Goal: Information Seeking & Learning: Learn about a topic

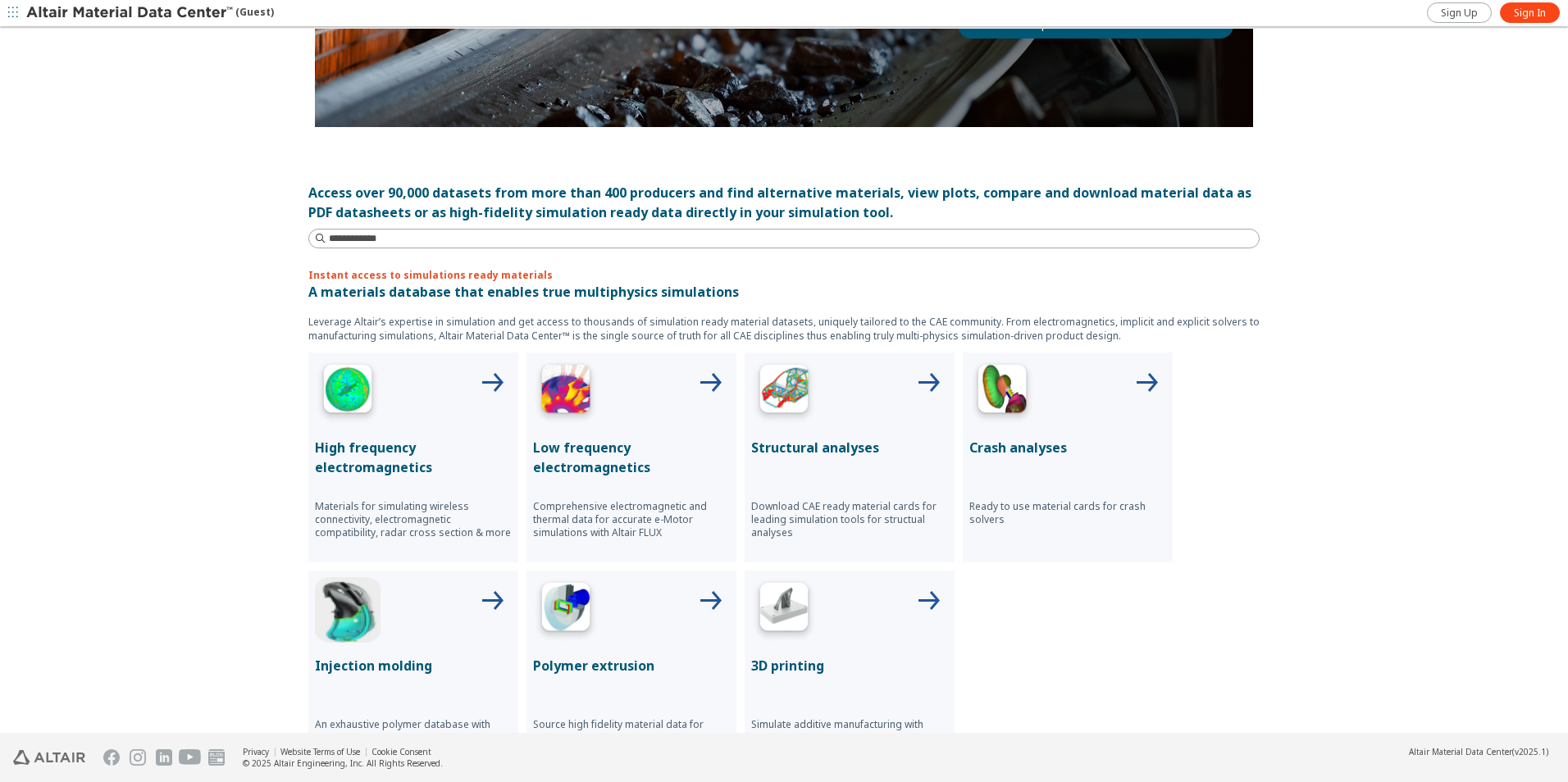
scroll to position [410, 0]
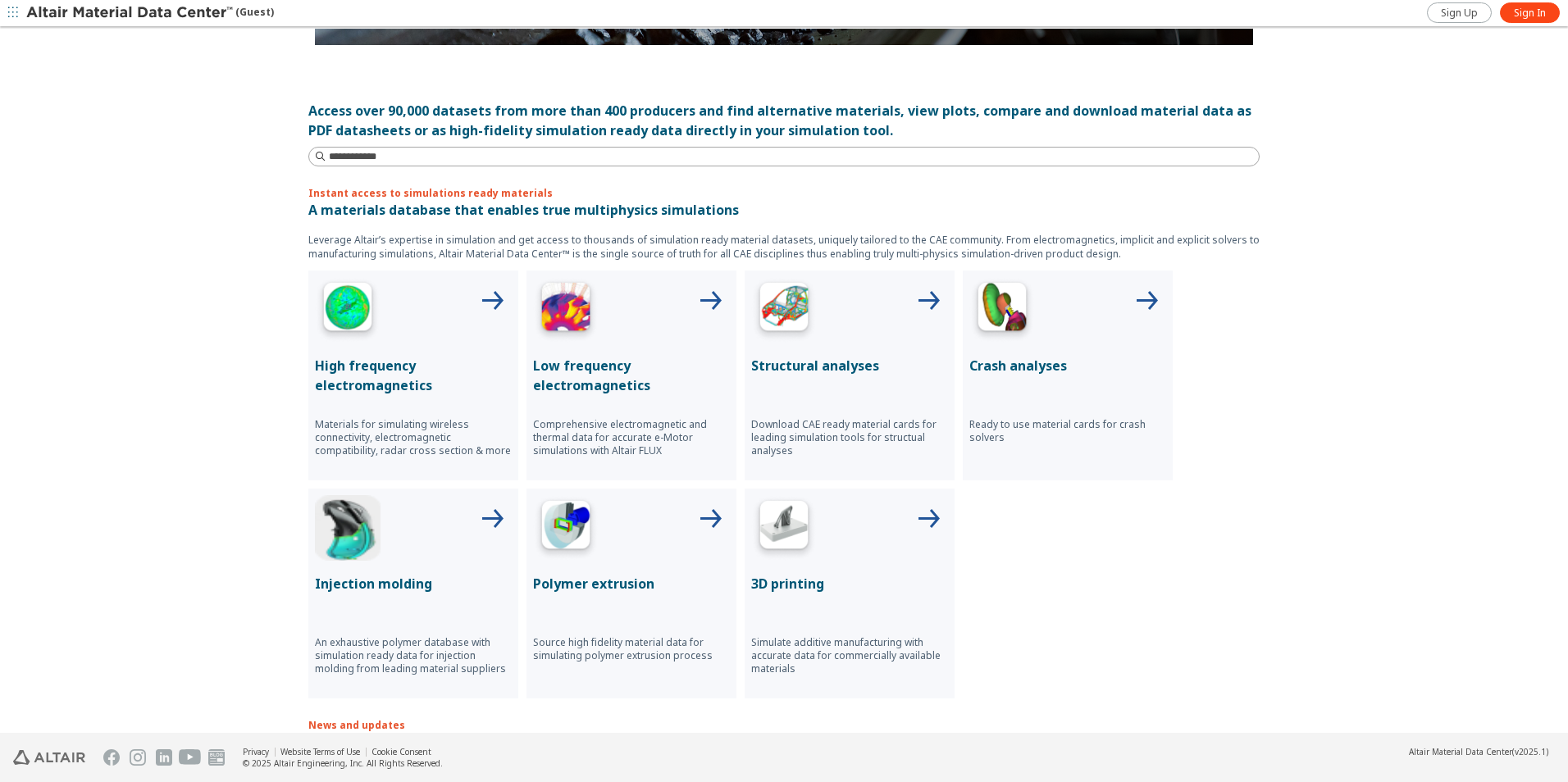
click at [800, 361] on p "Structural analyses" at bounding box center [850, 366] width 197 height 20
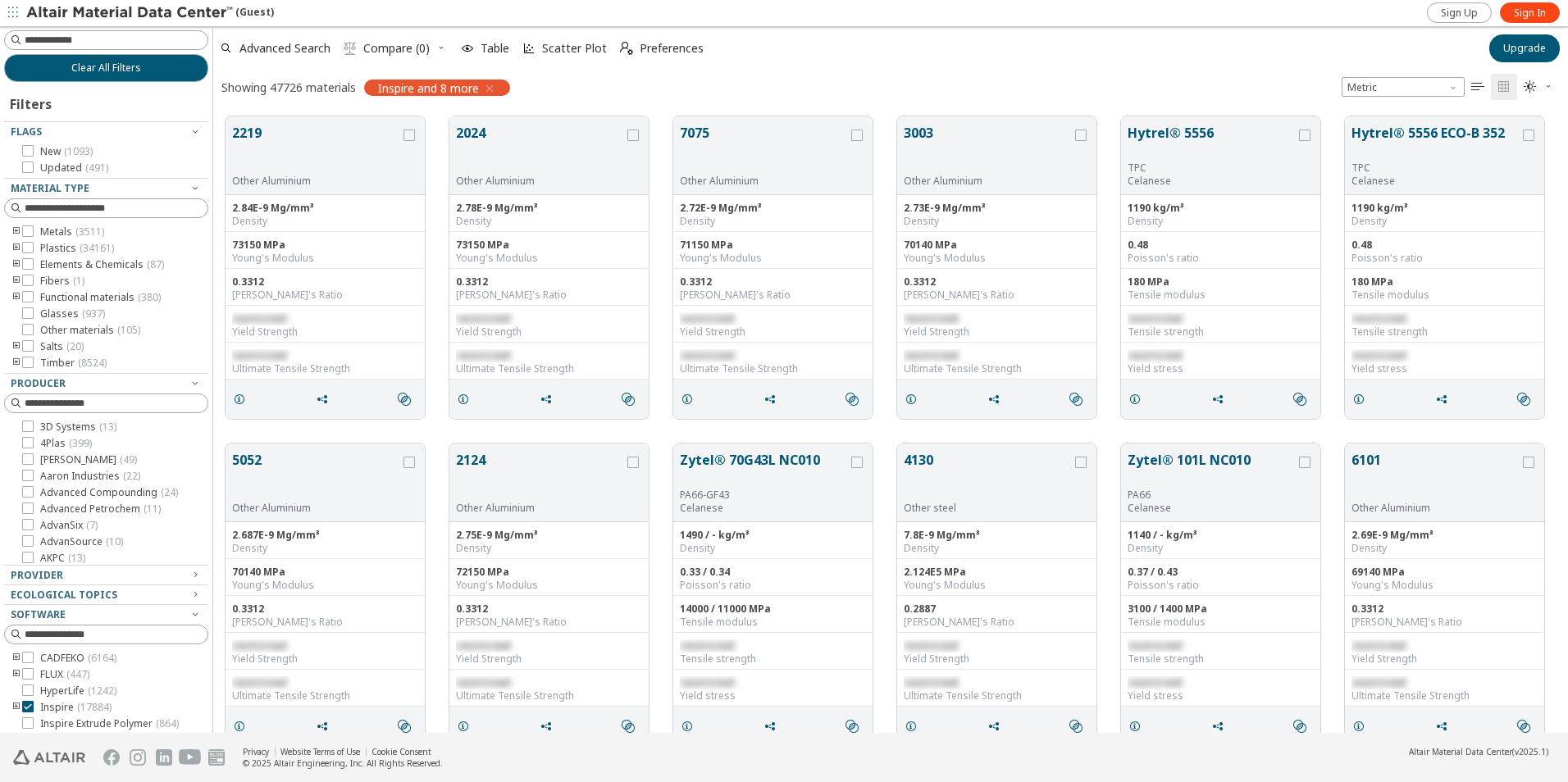
scroll to position [164, 0]
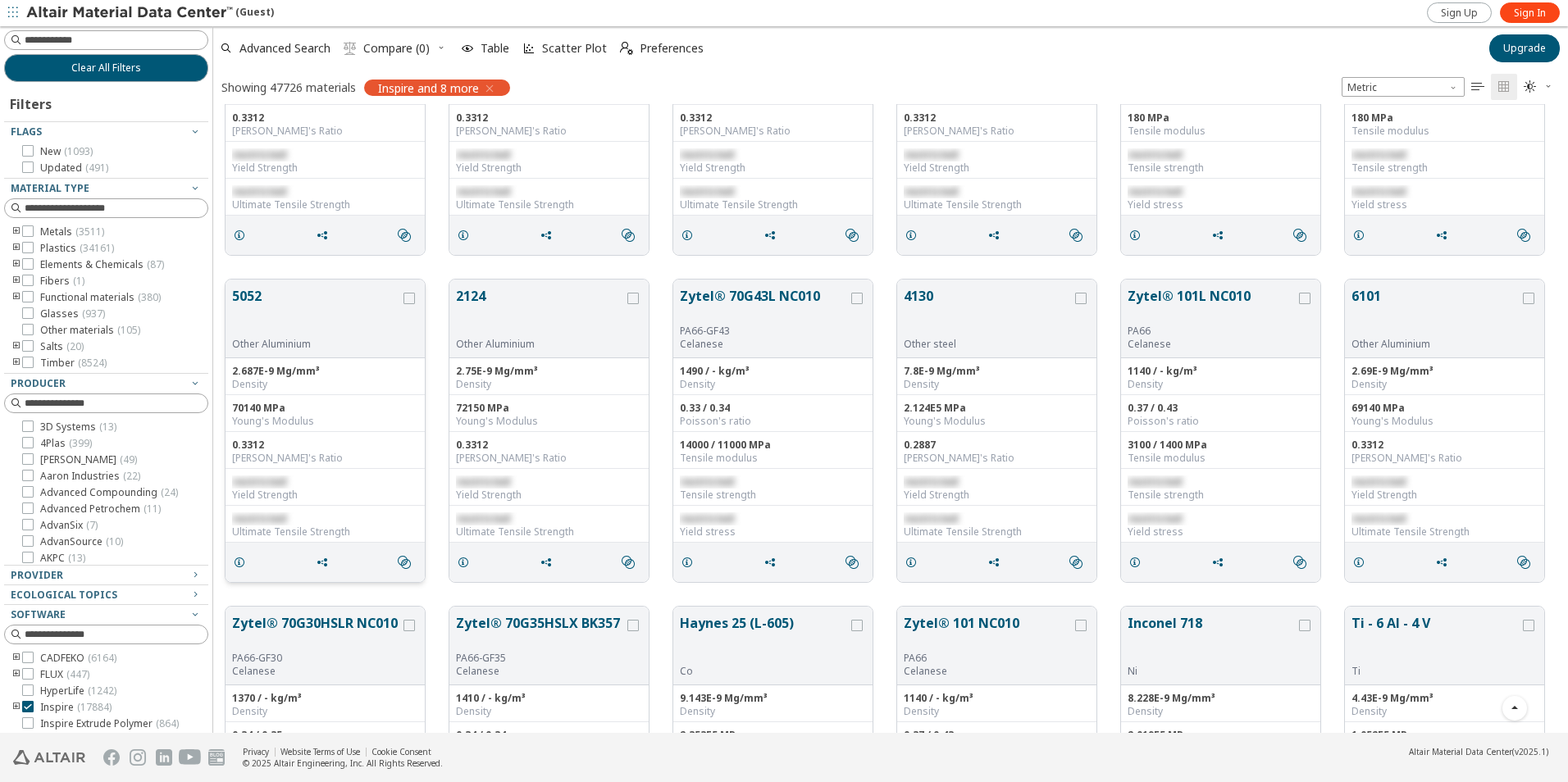
click at [249, 293] on button "5052" at bounding box center [316, 312] width 168 height 52
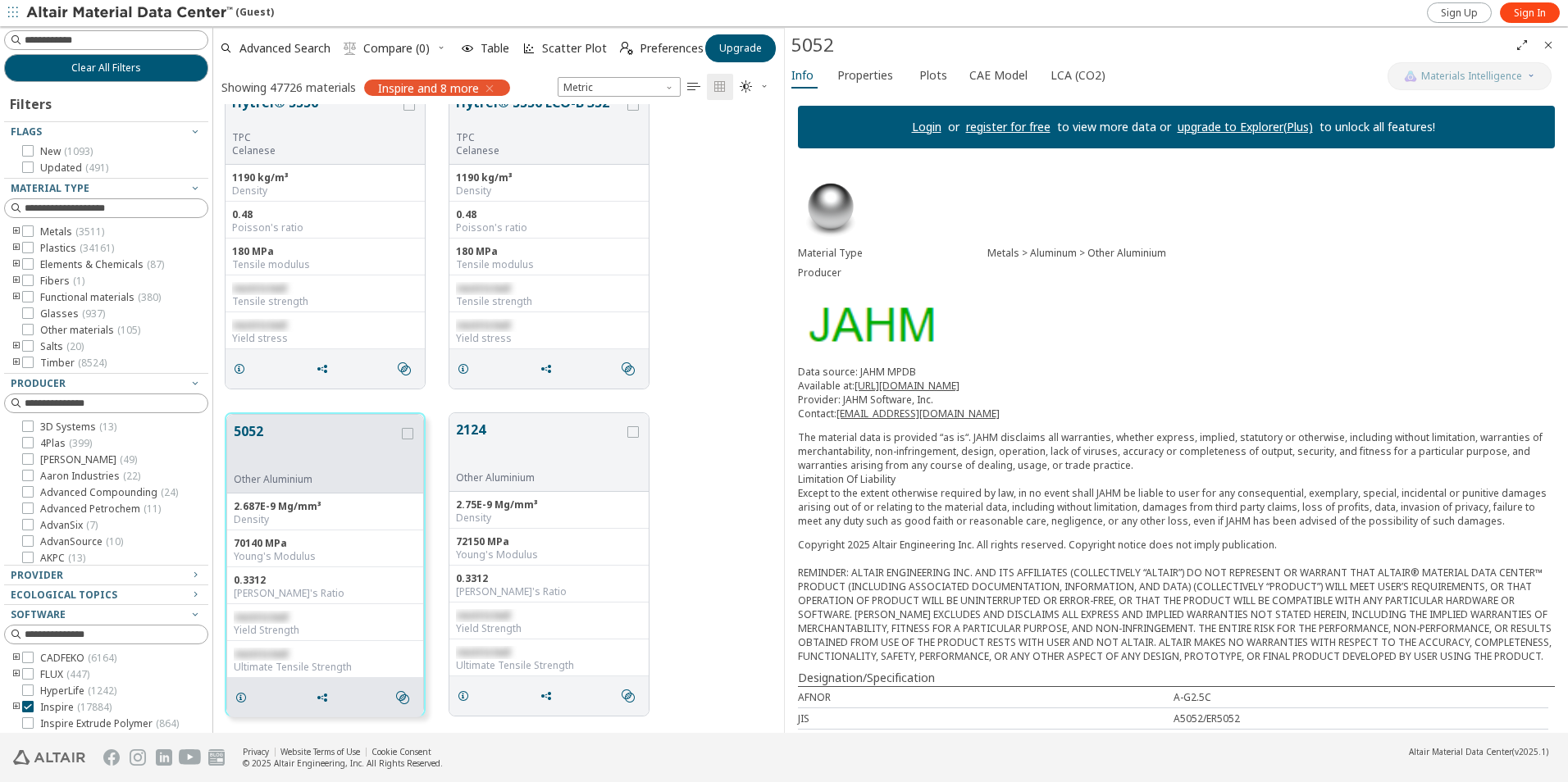
click at [920, 123] on link "Login" at bounding box center [927, 126] width 30 height 16
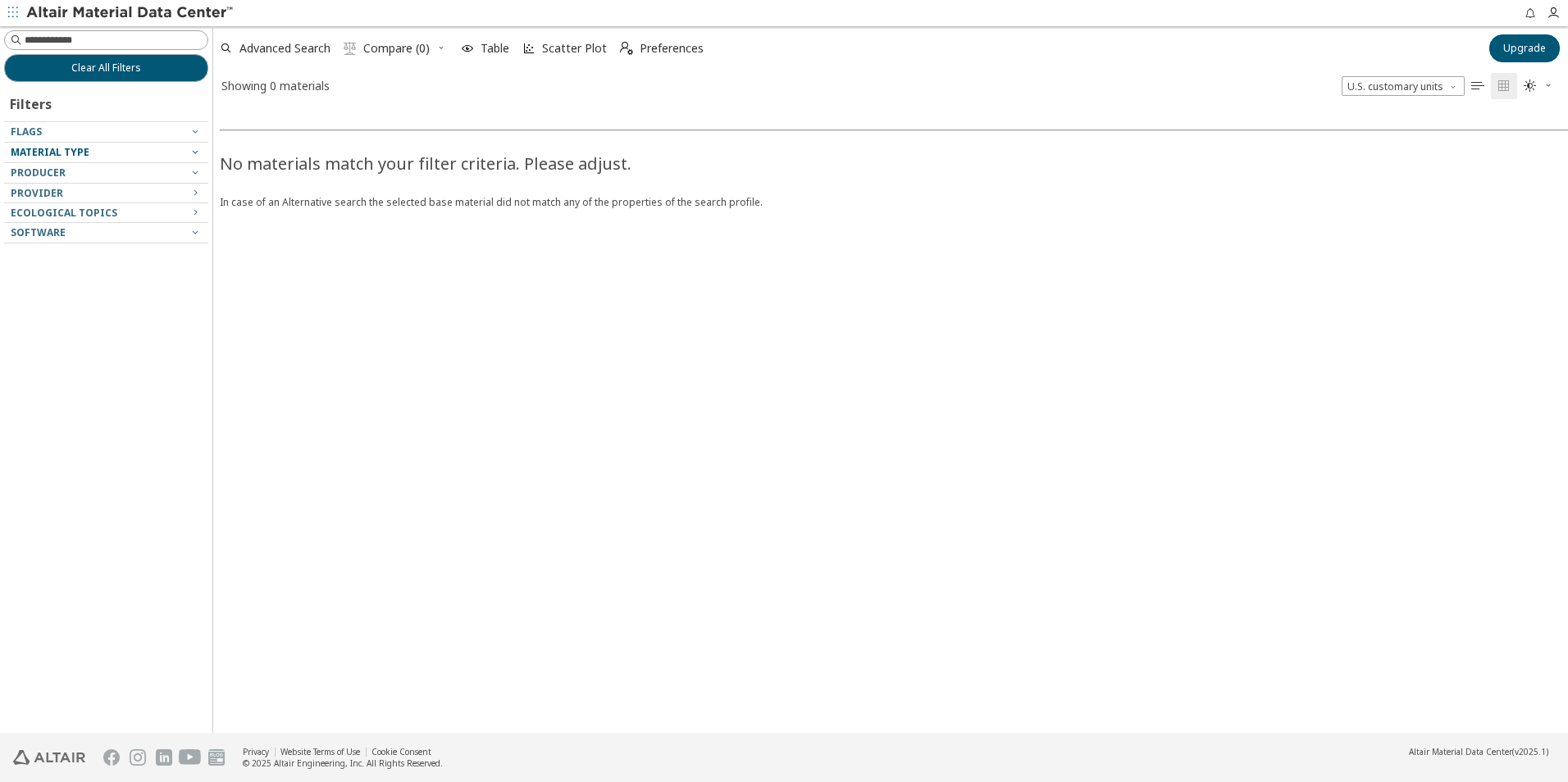
click at [195, 150] on icon "button" at bounding box center [195, 152] width 13 height 13
click at [55, 148] on span "Material Type" at bounding box center [50, 152] width 79 height 14
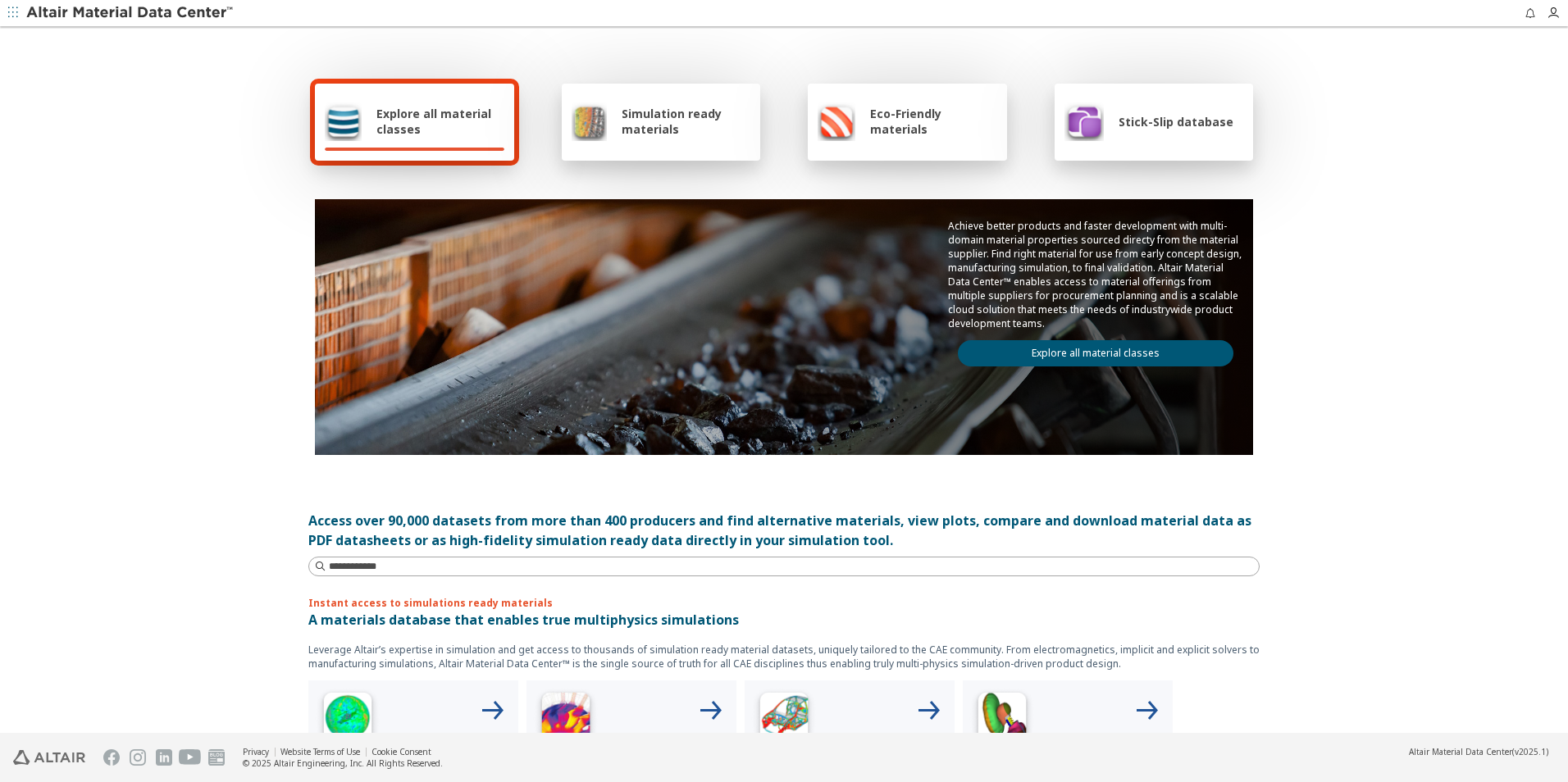
scroll to position [164, 0]
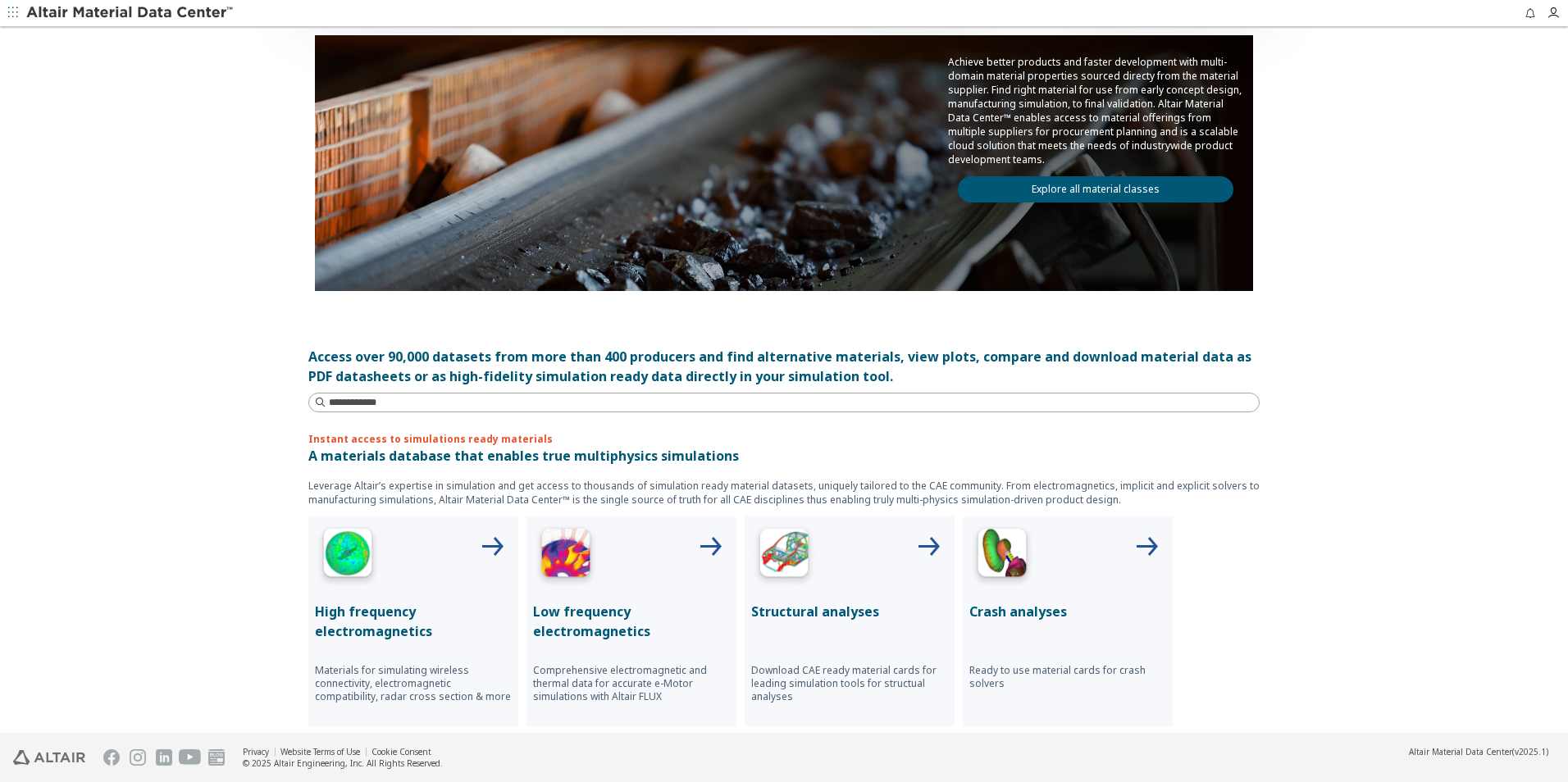
click at [783, 606] on p "Structural analyses" at bounding box center [850, 612] width 197 height 20
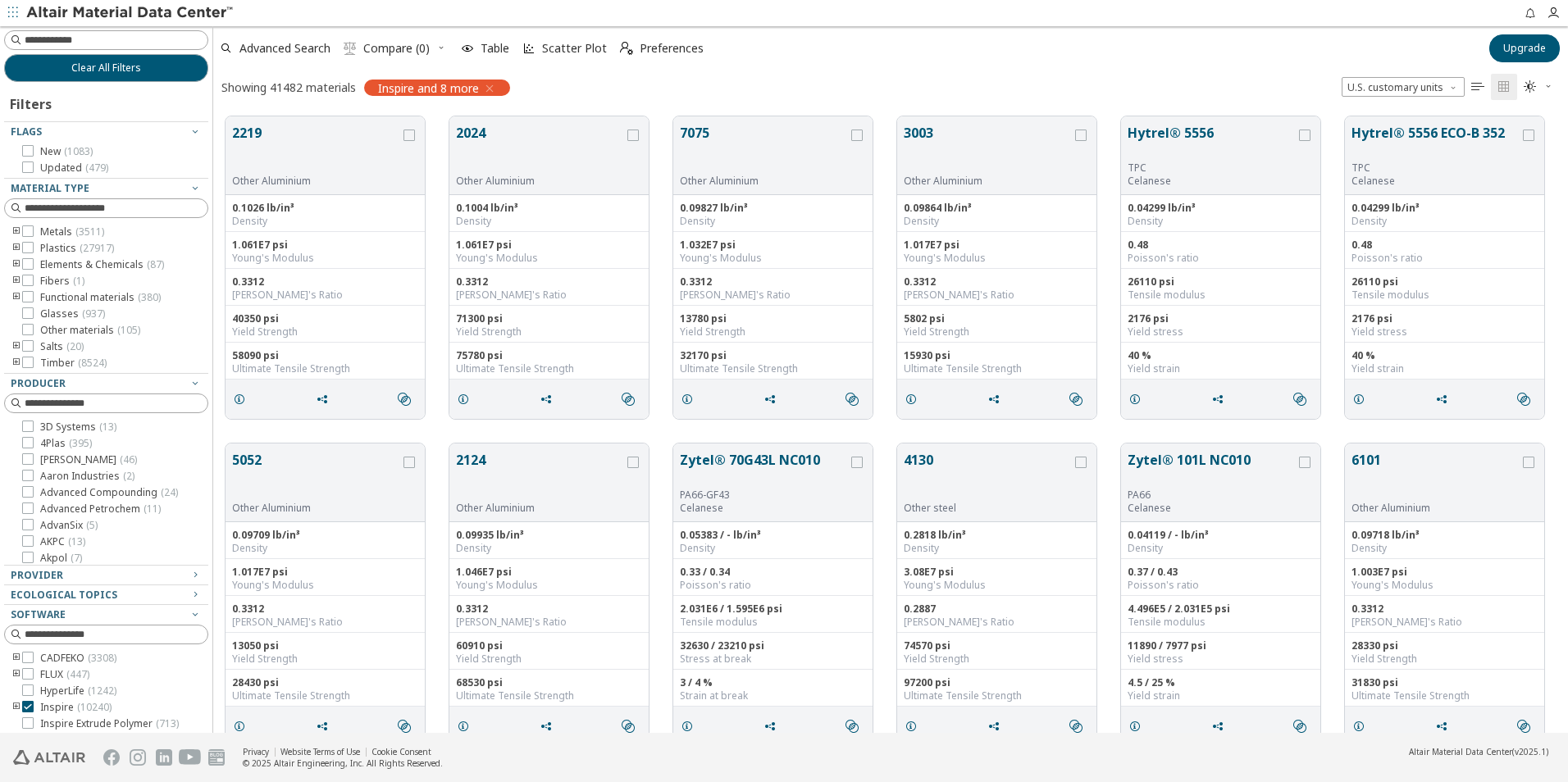
scroll to position [617, 1343]
click at [28, 230] on icon at bounding box center [28, 231] width 12 height 12
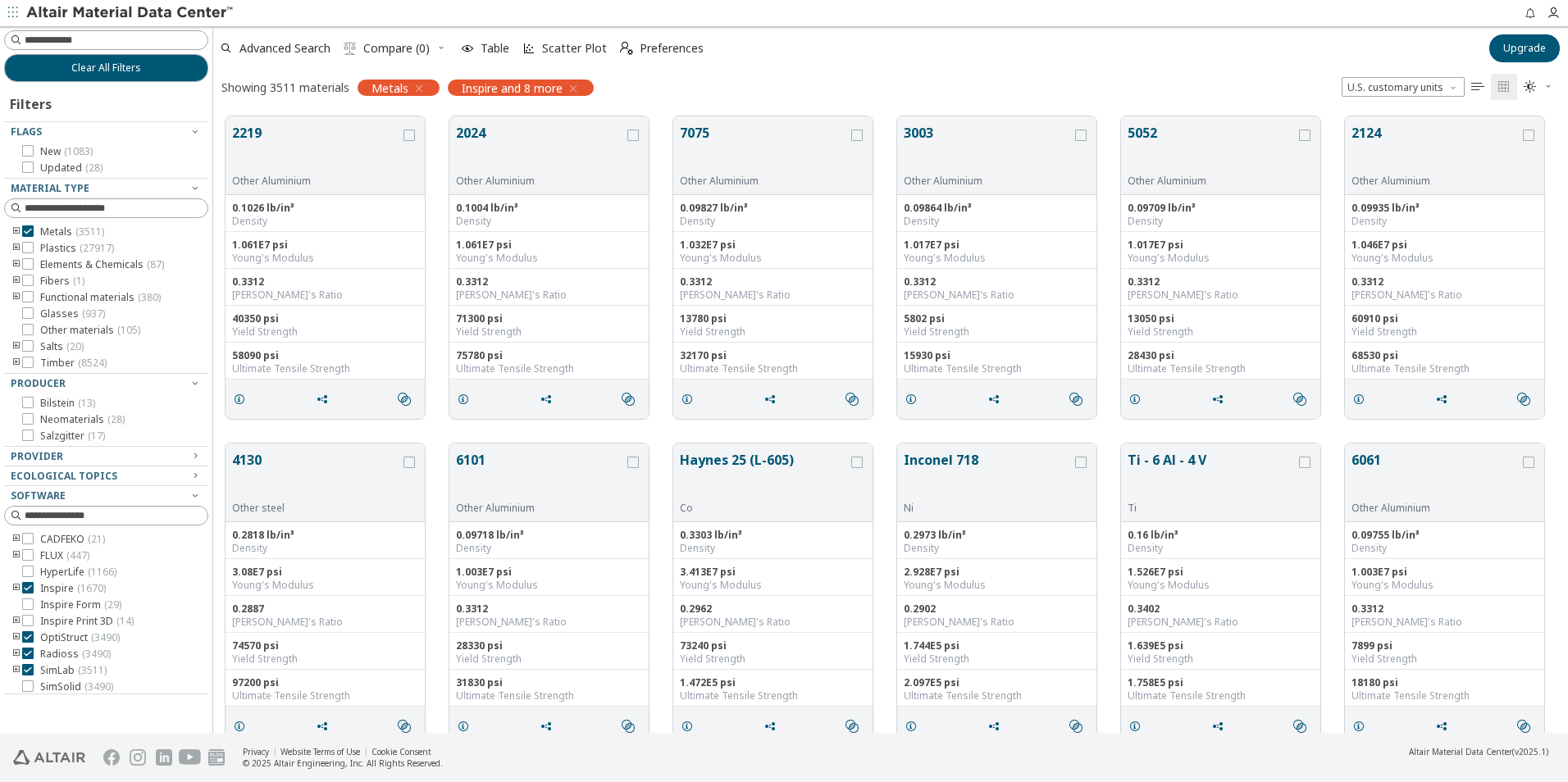
click at [1163, 141] on button "5052" at bounding box center [1212, 149] width 168 height 52
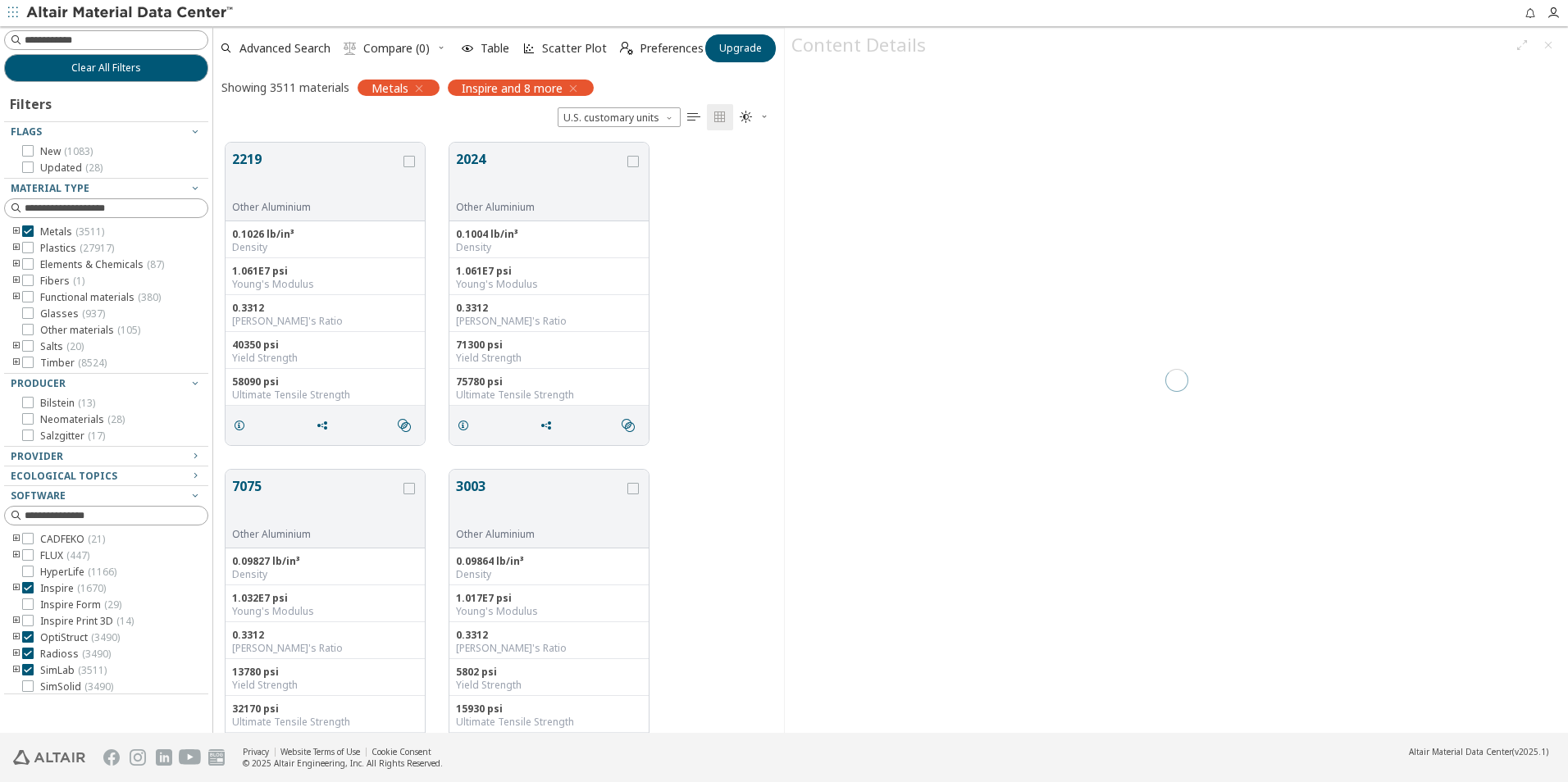
scroll to position [590, 559]
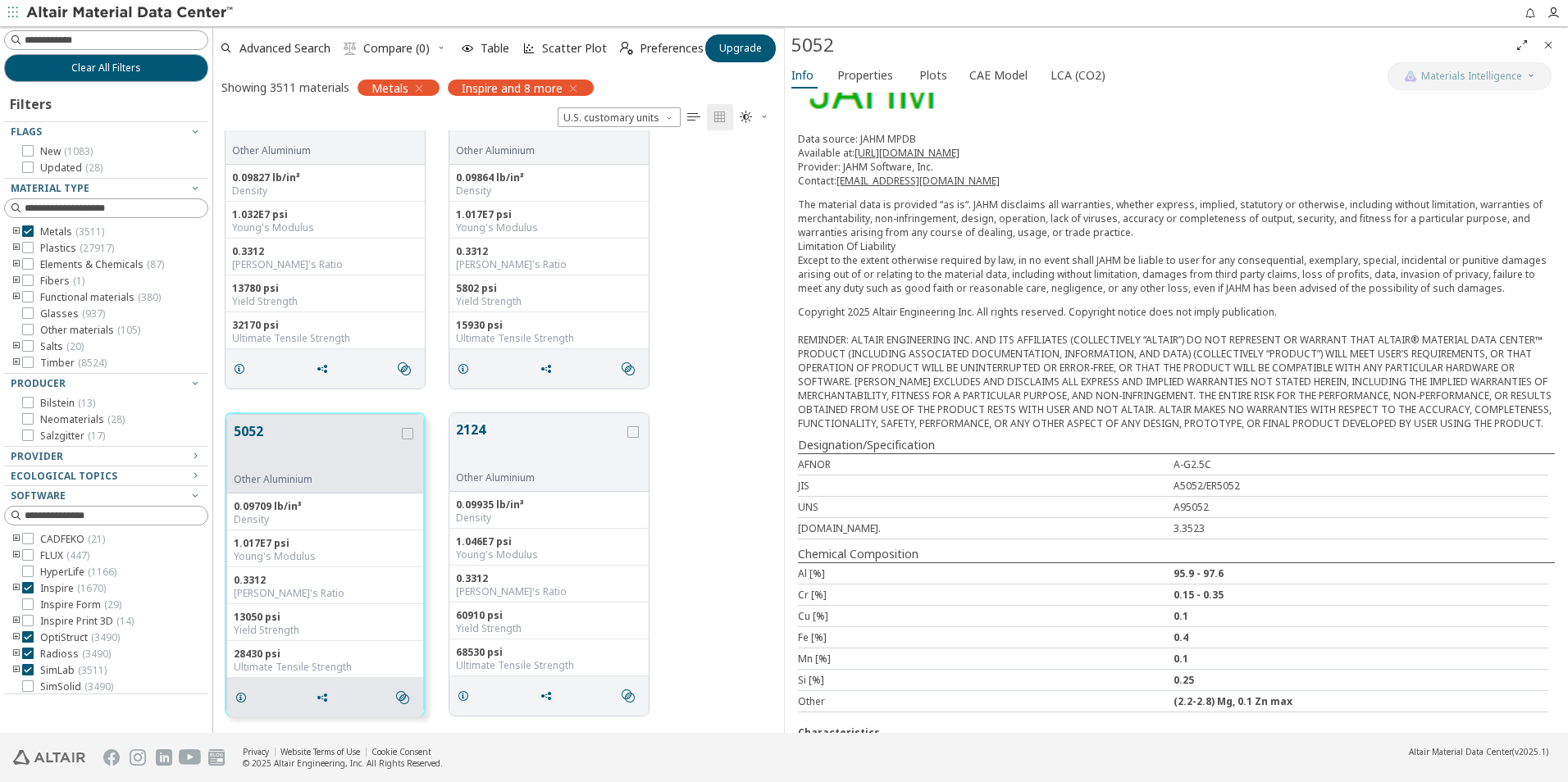
scroll to position [248, 0]
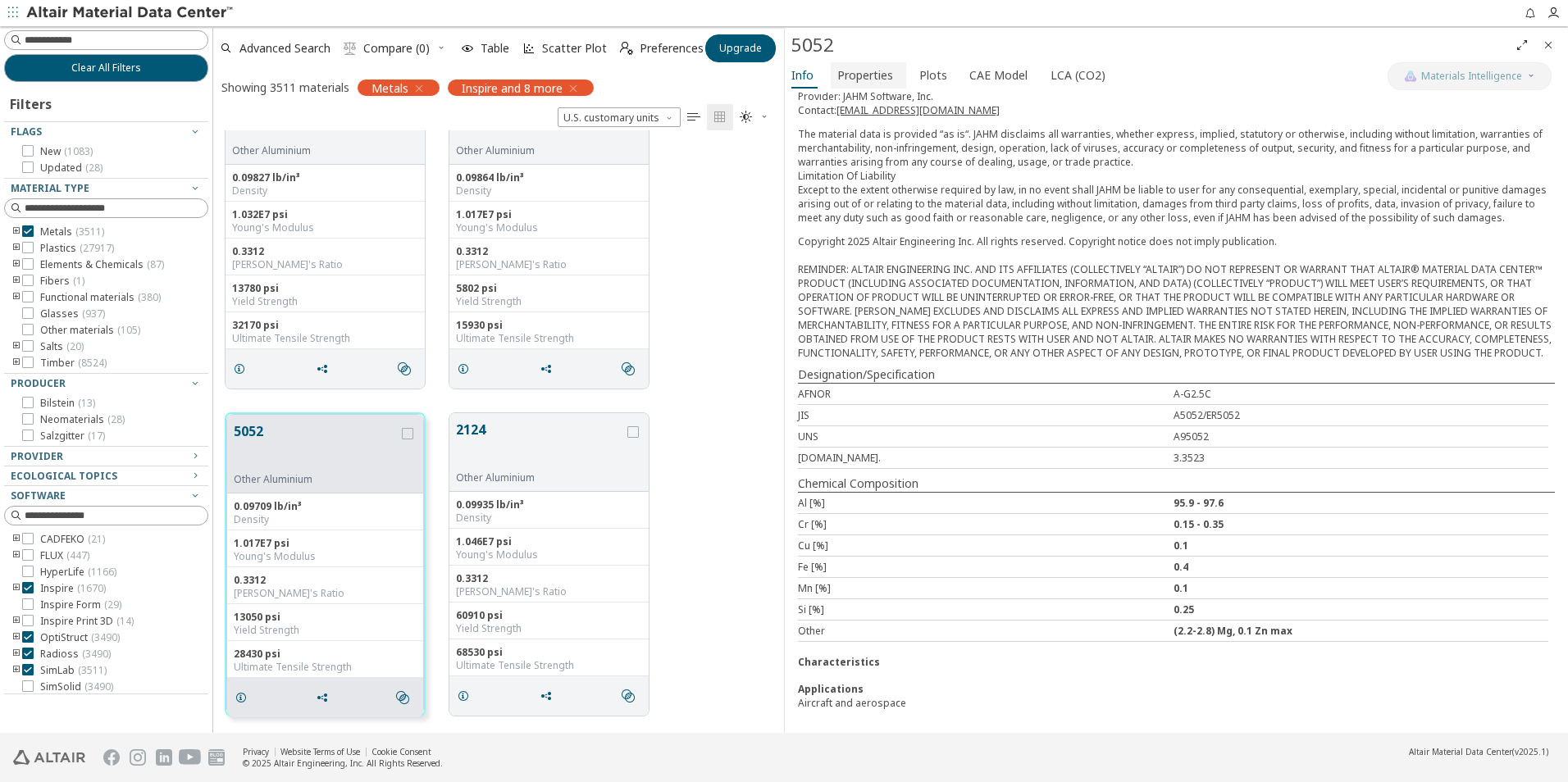
click at [864, 72] on span "Properties" at bounding box center [865, 76] width 56 height 27
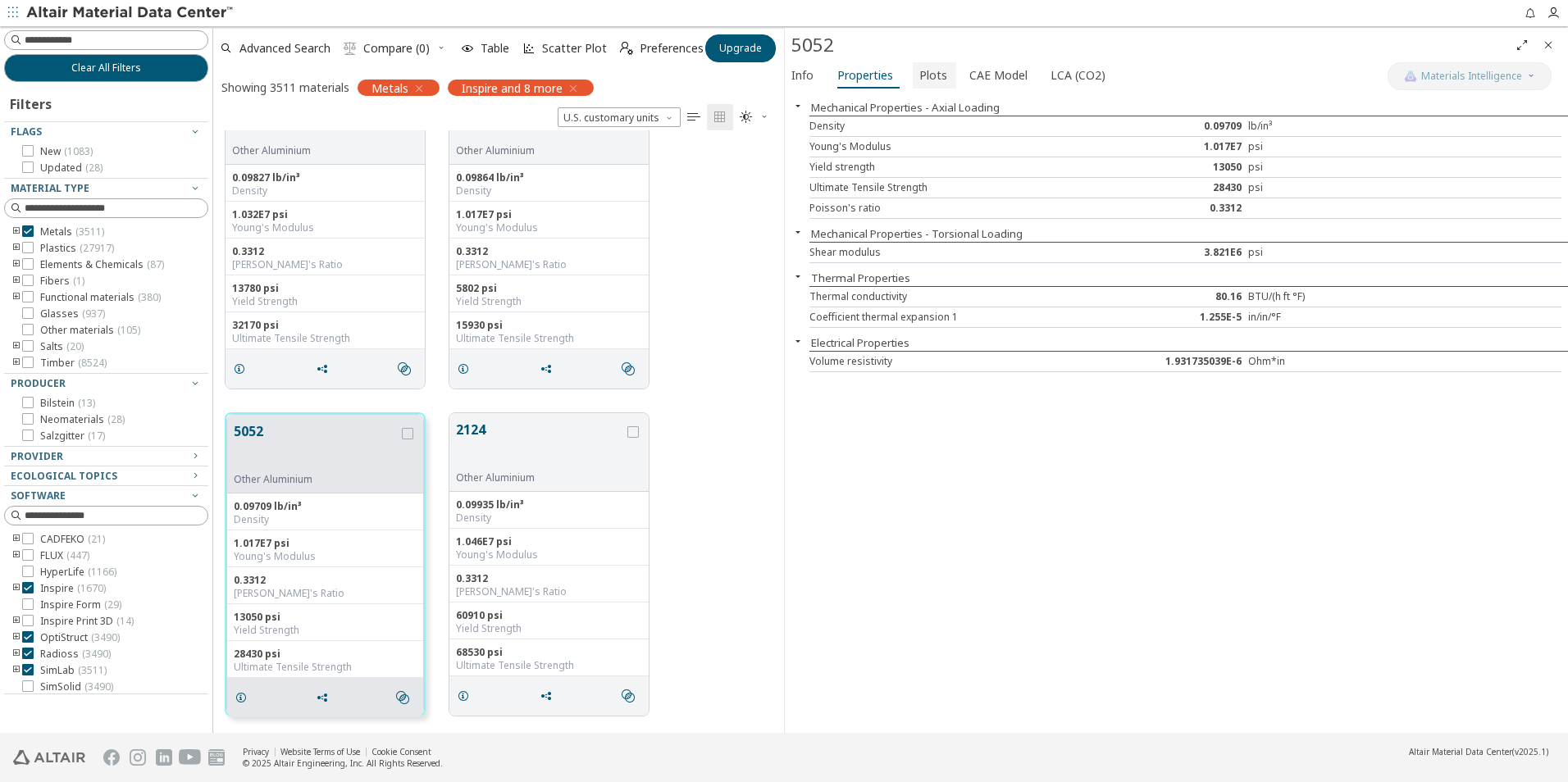
click at [926, 71] on span "Plots" at bounding box center [934, 76] width 28 height 27
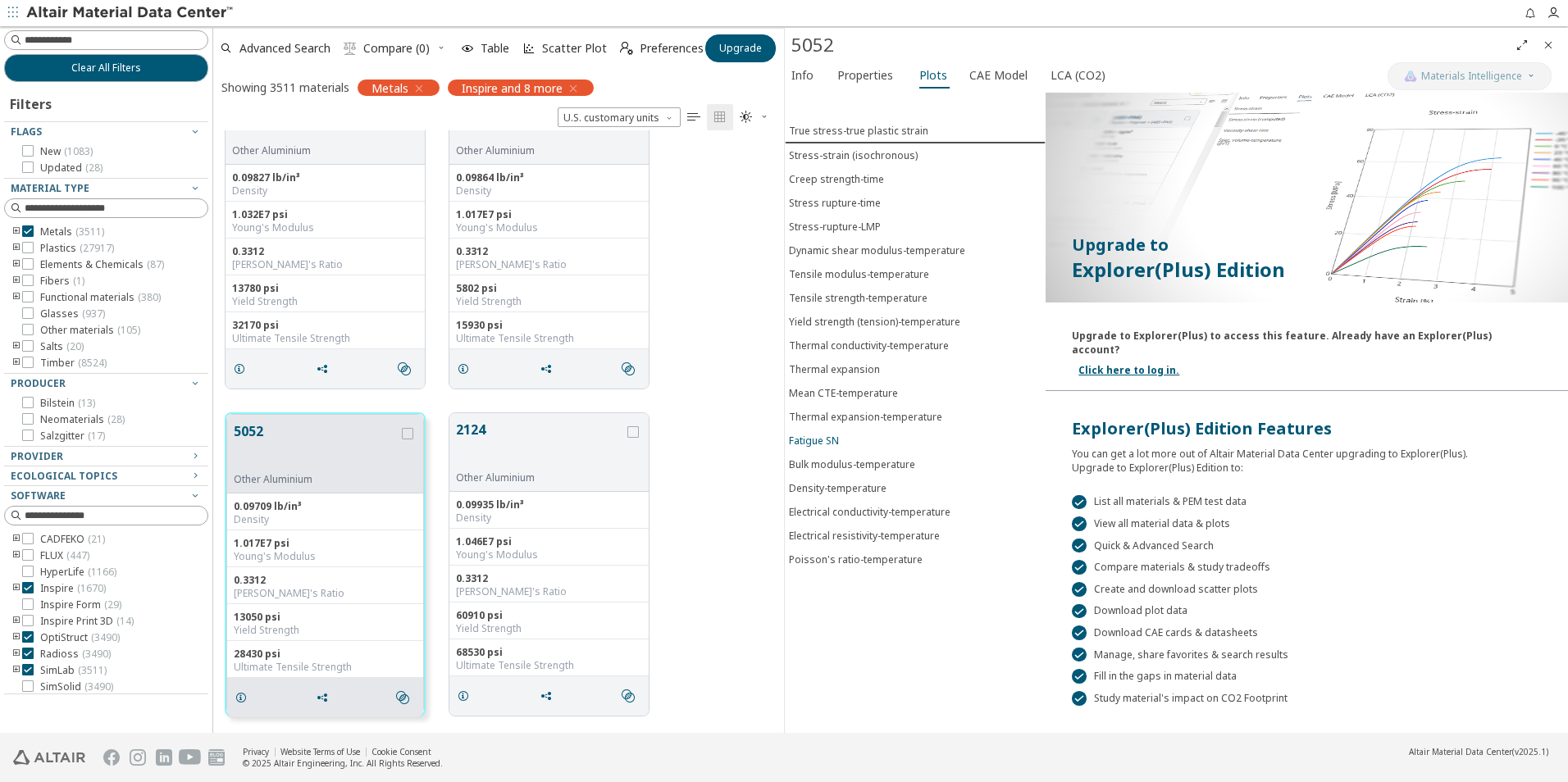
click at [807, 435] on div "Fatigue SN" at bounding box center [814, 440] width 50 height 14
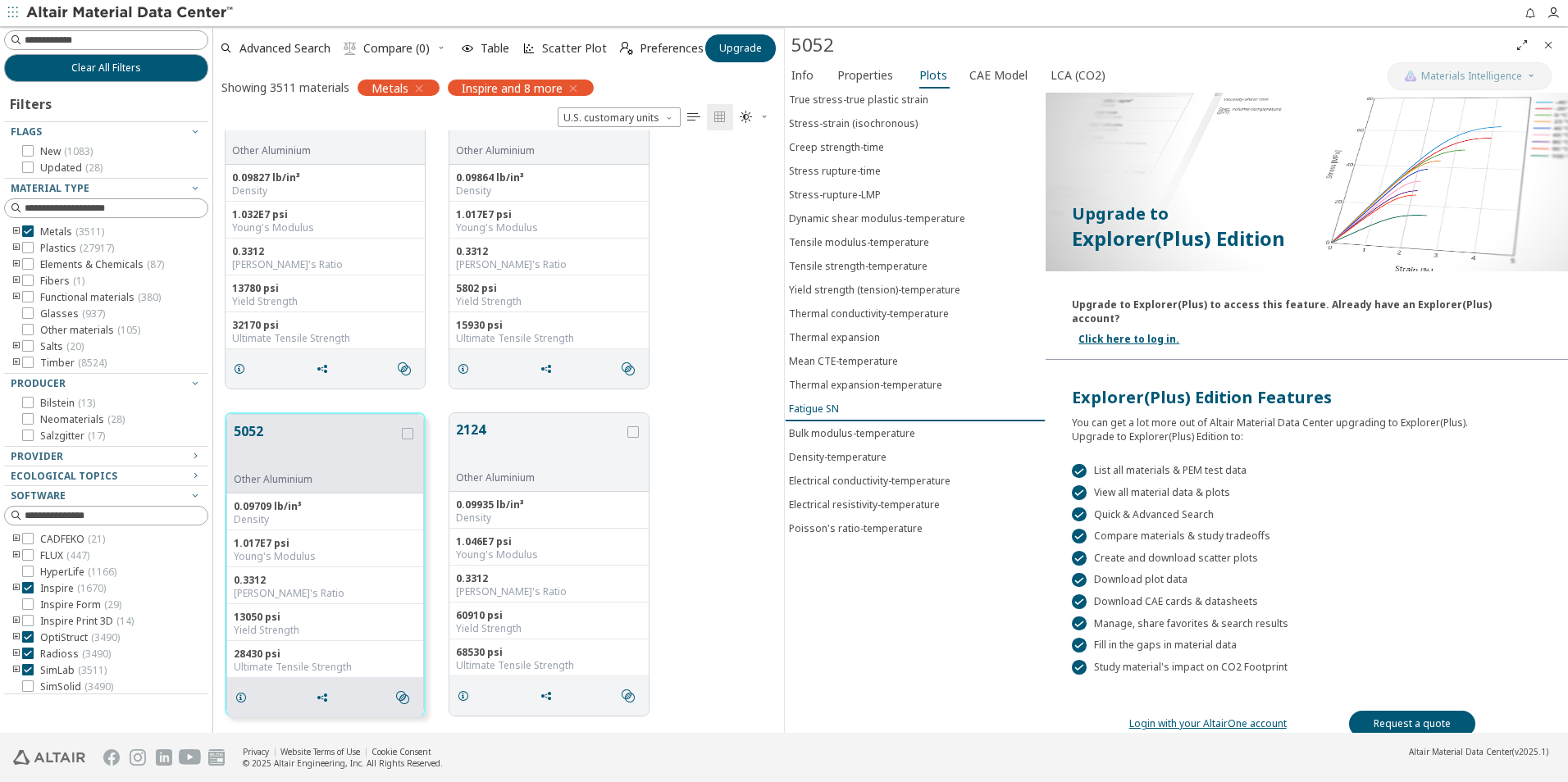
click at [819, 406] on div "Fatigue SN" at bounding box center [814, 408] width 50 height 14
click at [1114, 332] on link "Click here to log in." at bounding box center [1128, 339] width 101 height 14
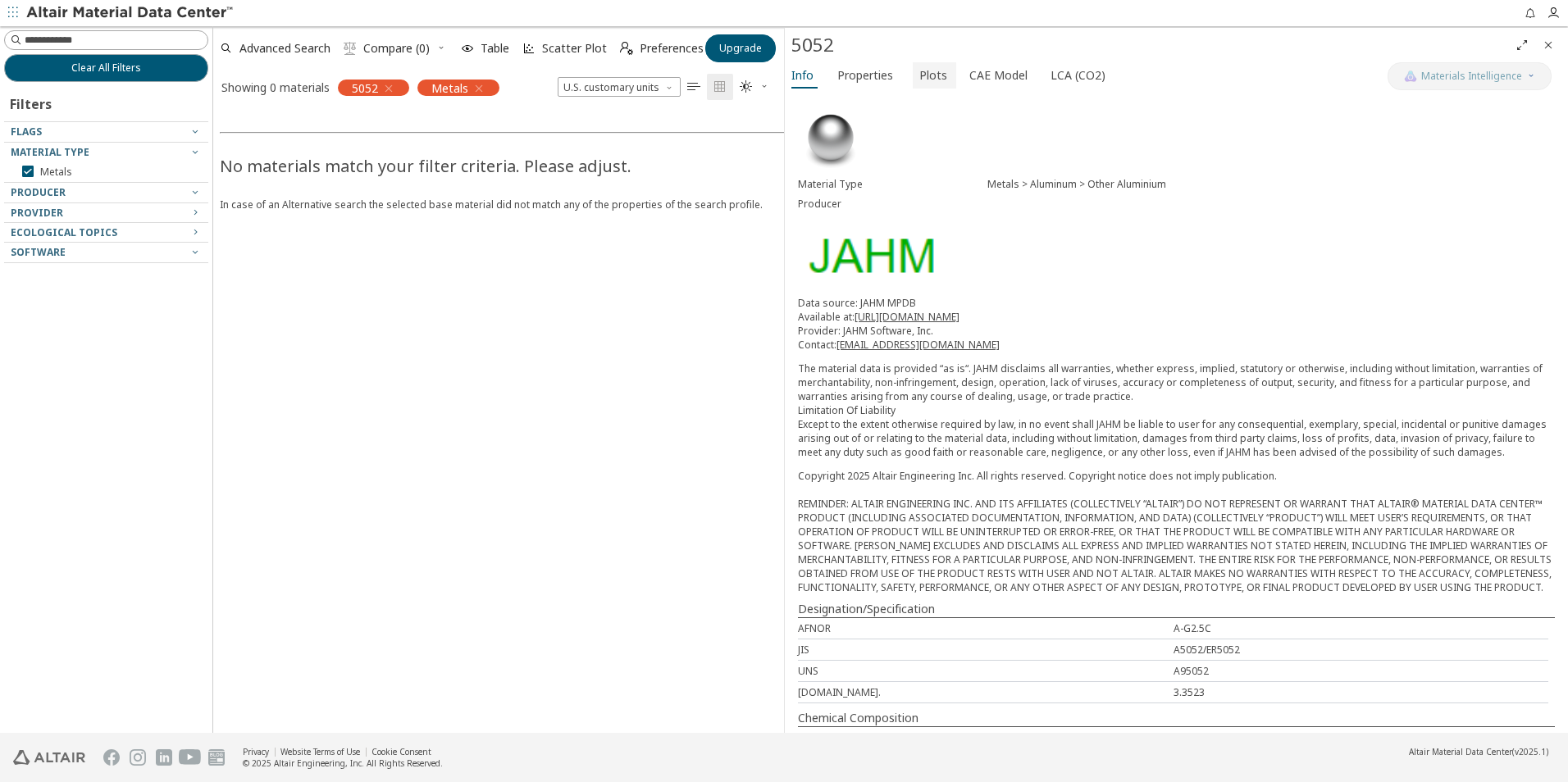
click at [924, 79] on span "Plots" at bounding box center [934, 76] width 28 height 27
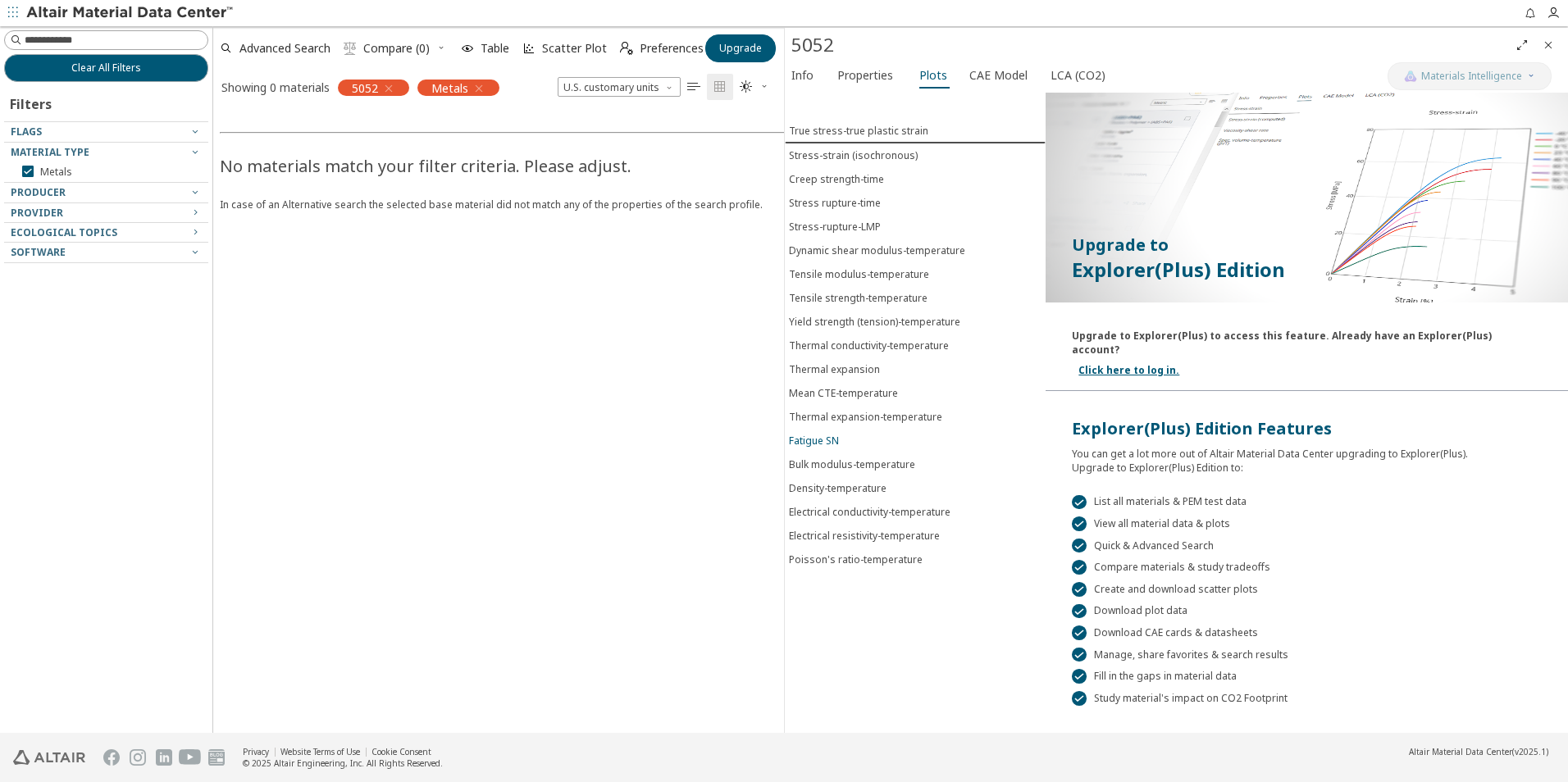
click at [815, 436] on div "Fatigue SN" at bounding box center [814, 440] width 50 height 14
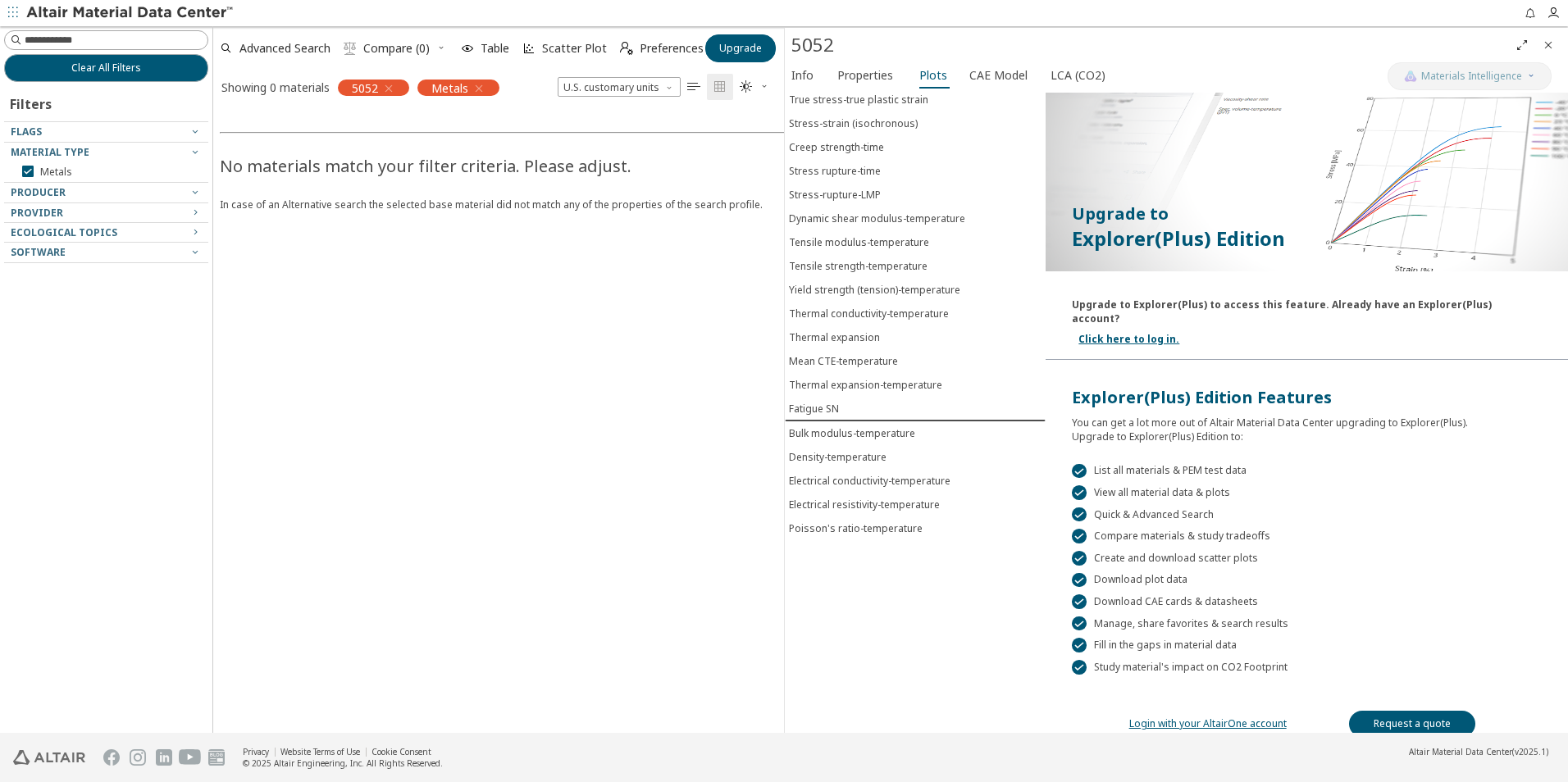
click at [1547, 40] on icon "Close" at bounding box center [1549, 45] width 13 height 13
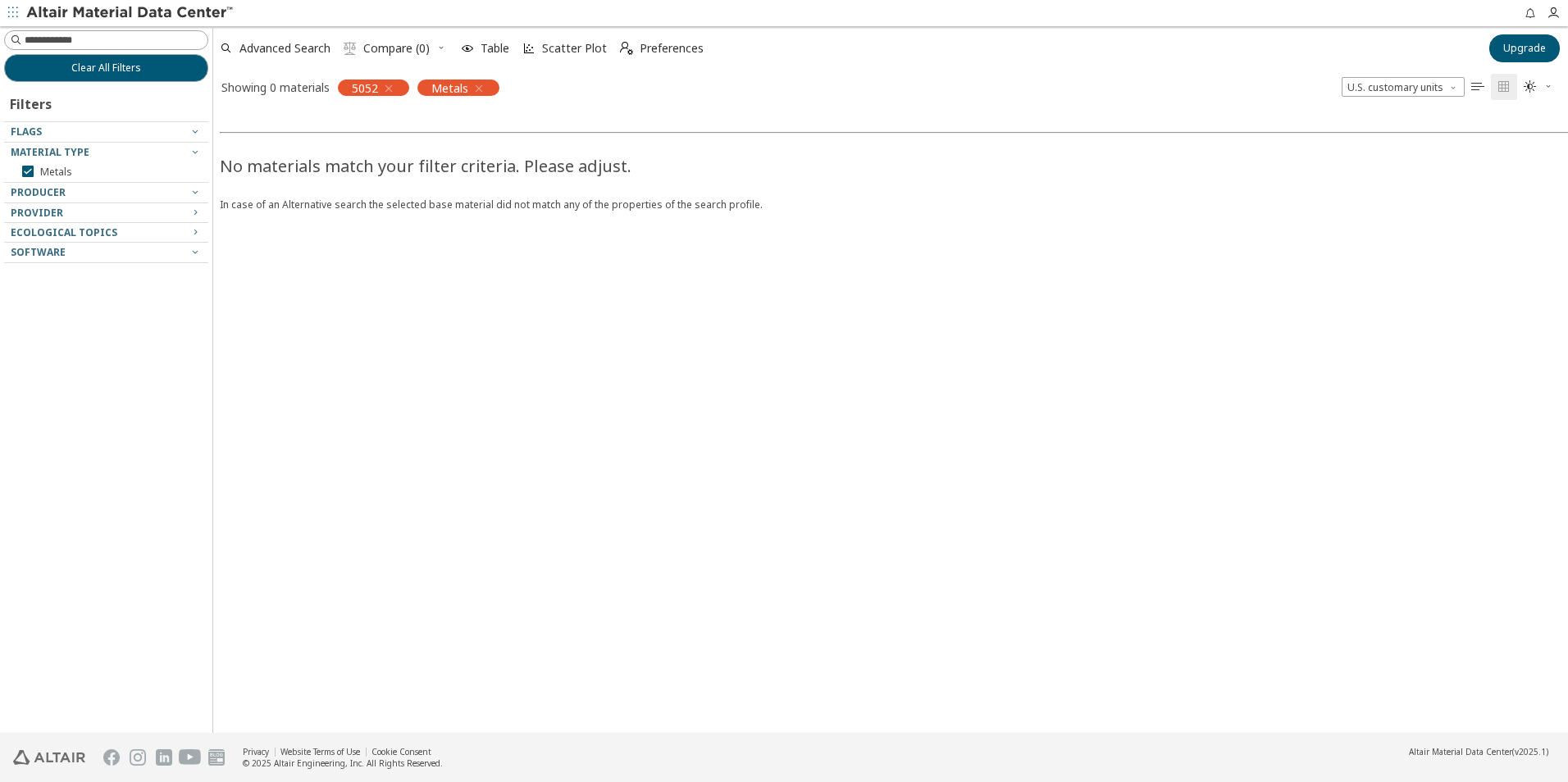
click at [386, 85] on icon "button" at bounding box center [389, 89] width 13 height 13
click at [399, 83] on icon "button" at bounding box center [400, 89] width 13 height 13
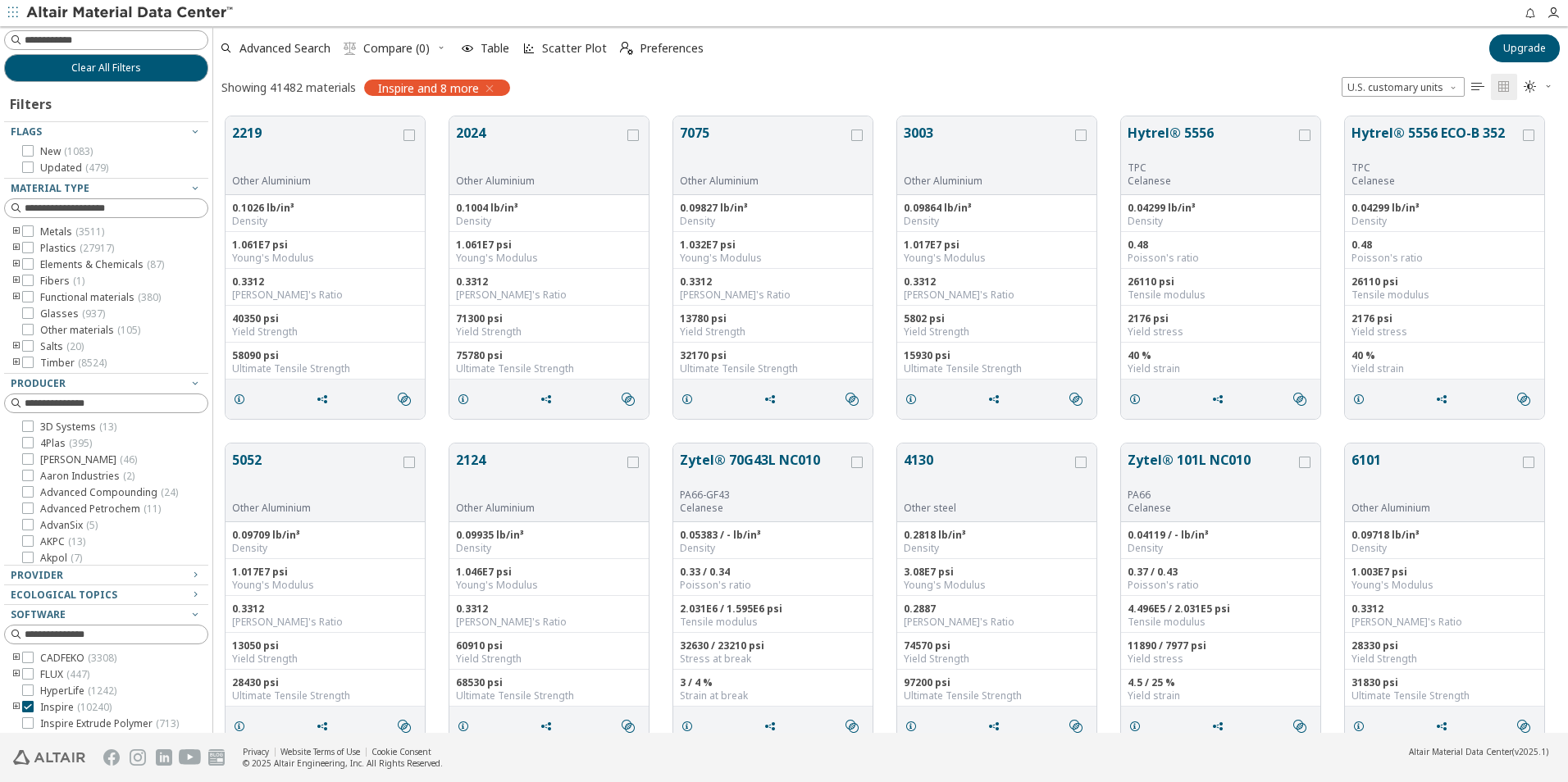
scroll to position [13, 13]
click at [253, 465] on button "5052" at bounding box center [316, 476] width 168 height 52
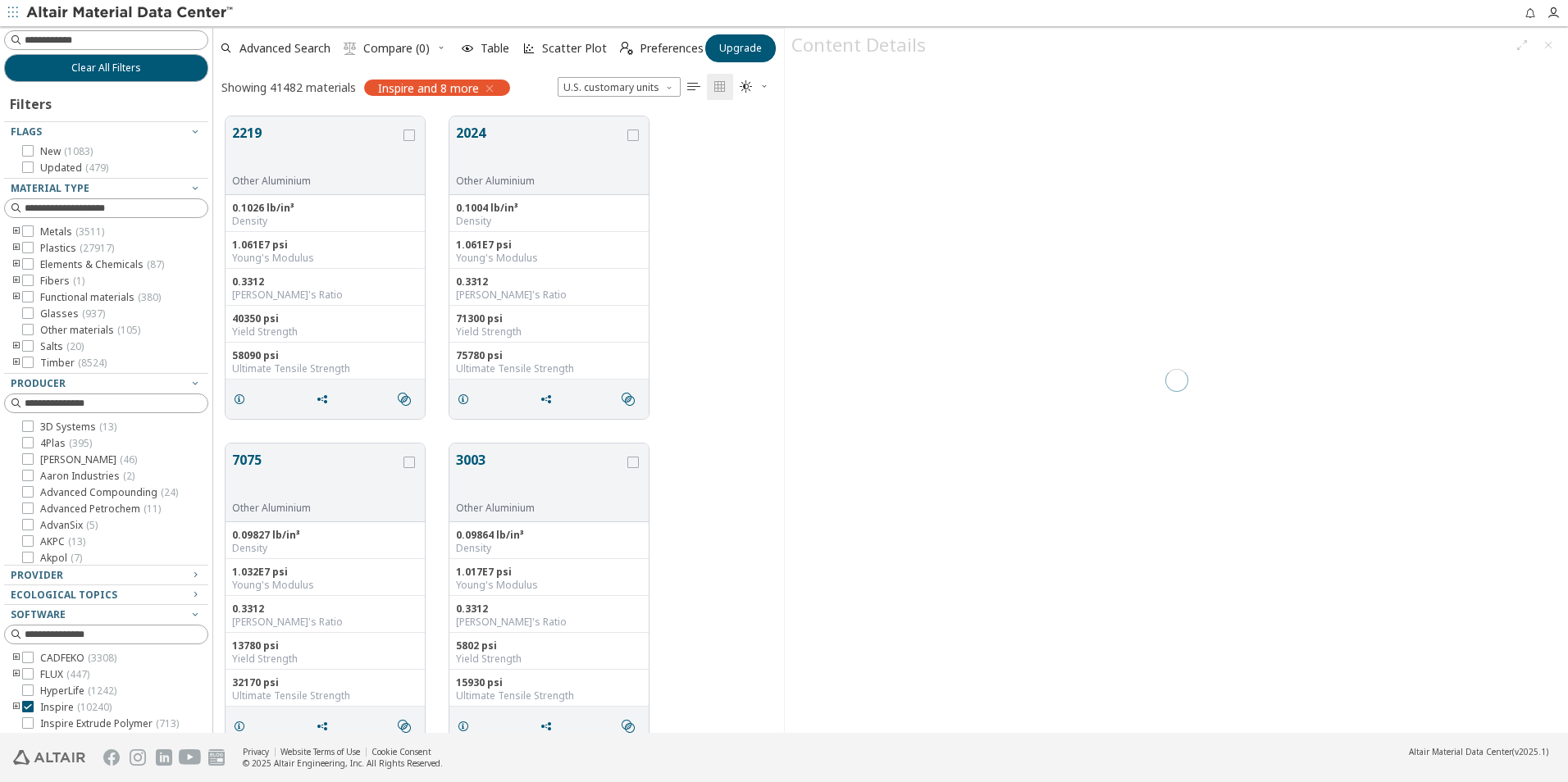
scroll to position [617, 559]
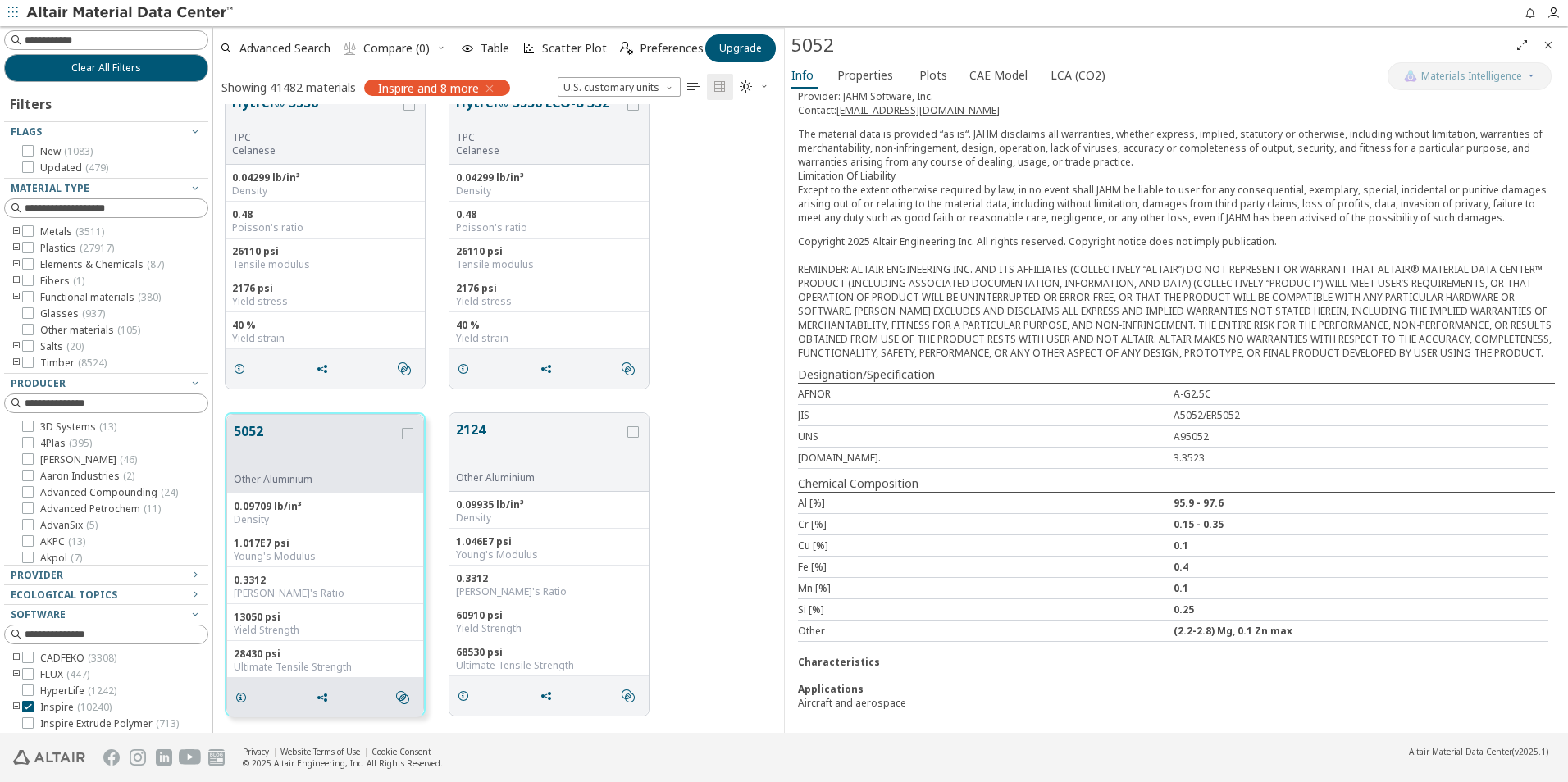
scroll to position [248, 0]
click at [850, 69] on span "Properties" at bounding box center [865, 76] width 56 height 27
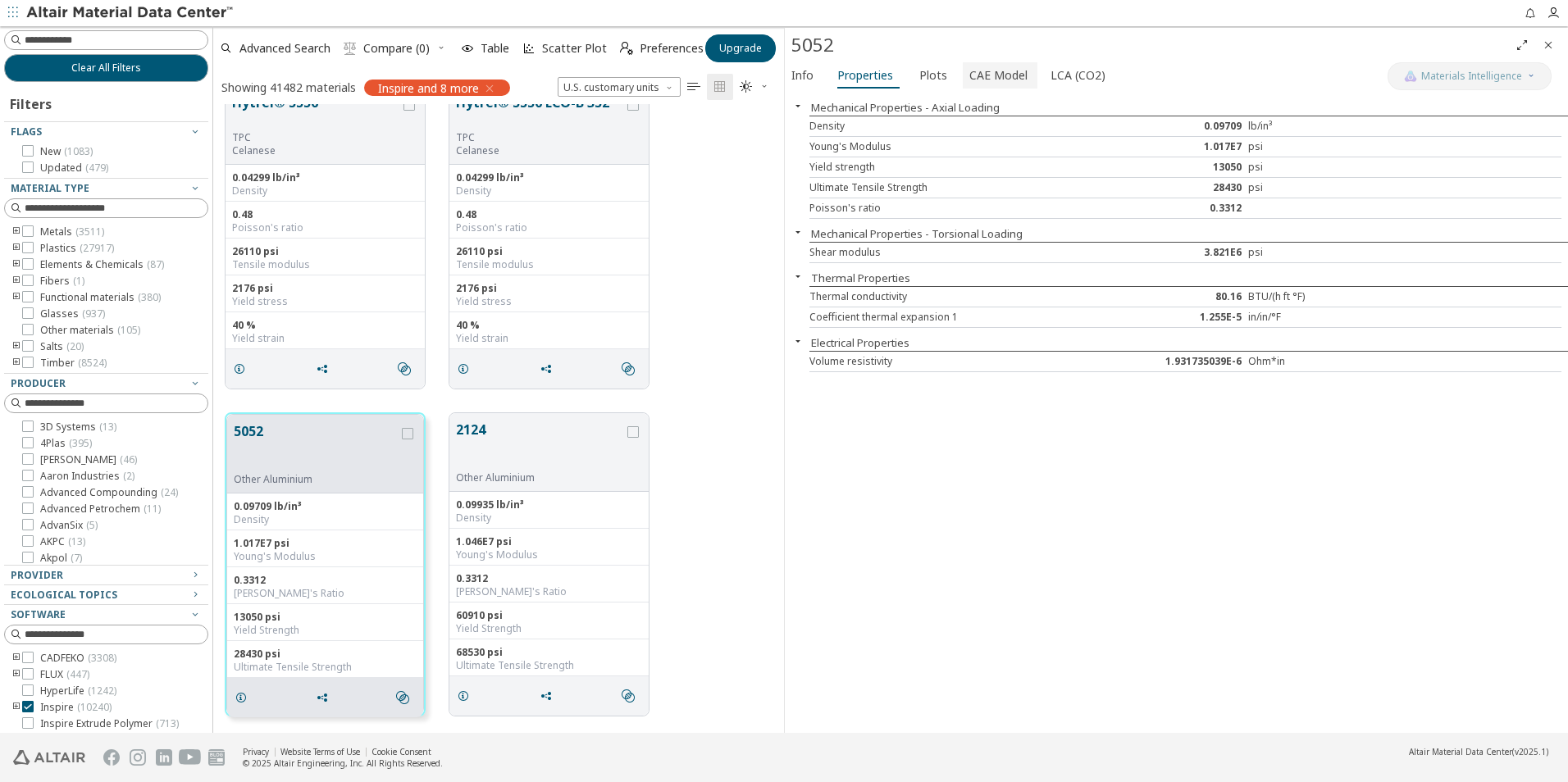
click at [993, 71] on span "CAE Model" at bounding box center [998, 76] width 58 height 27
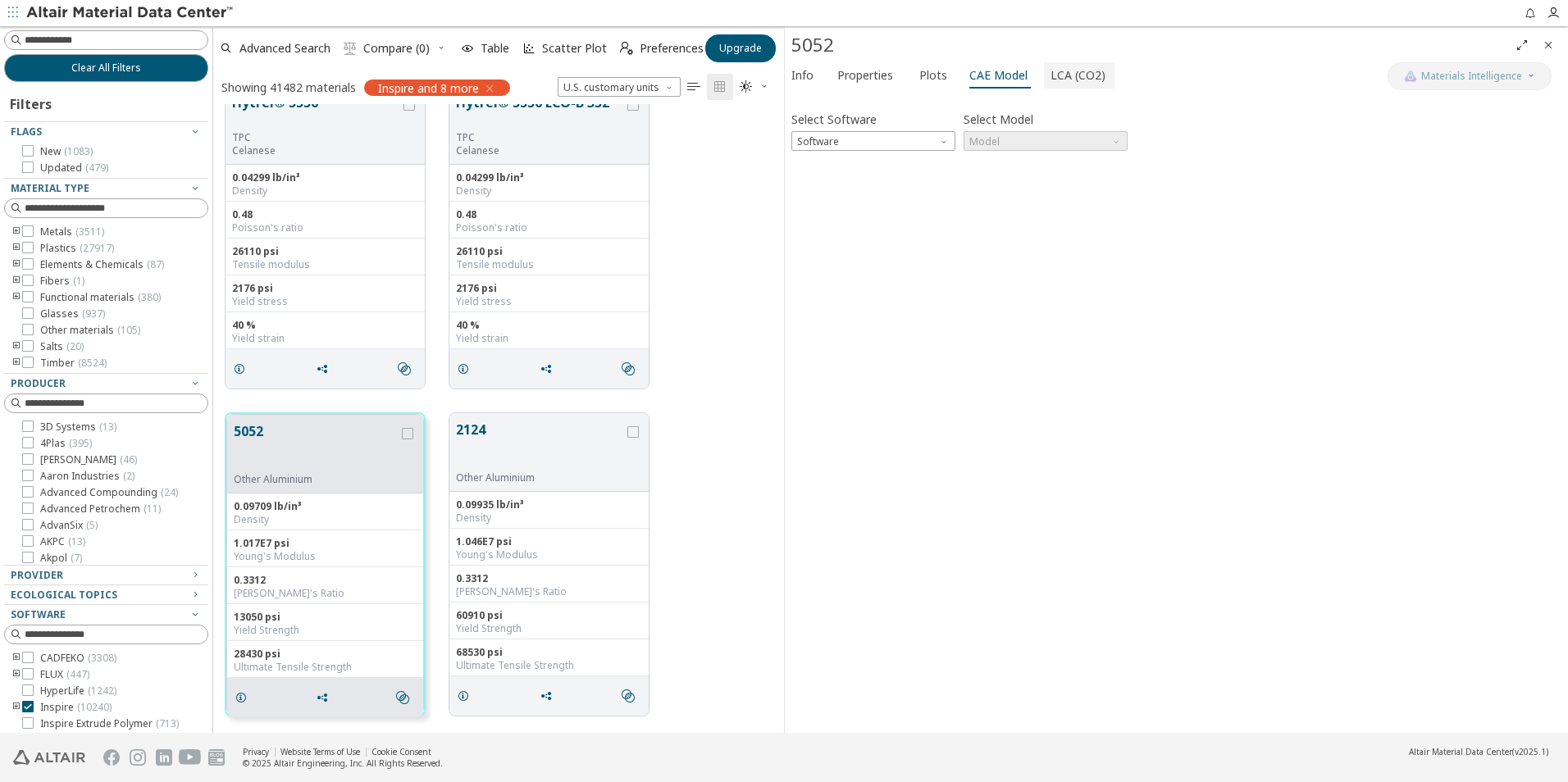
click at [1063, 71] on span "LCA (CO2)" at bounding box center [1078, 76] width 55 height 27
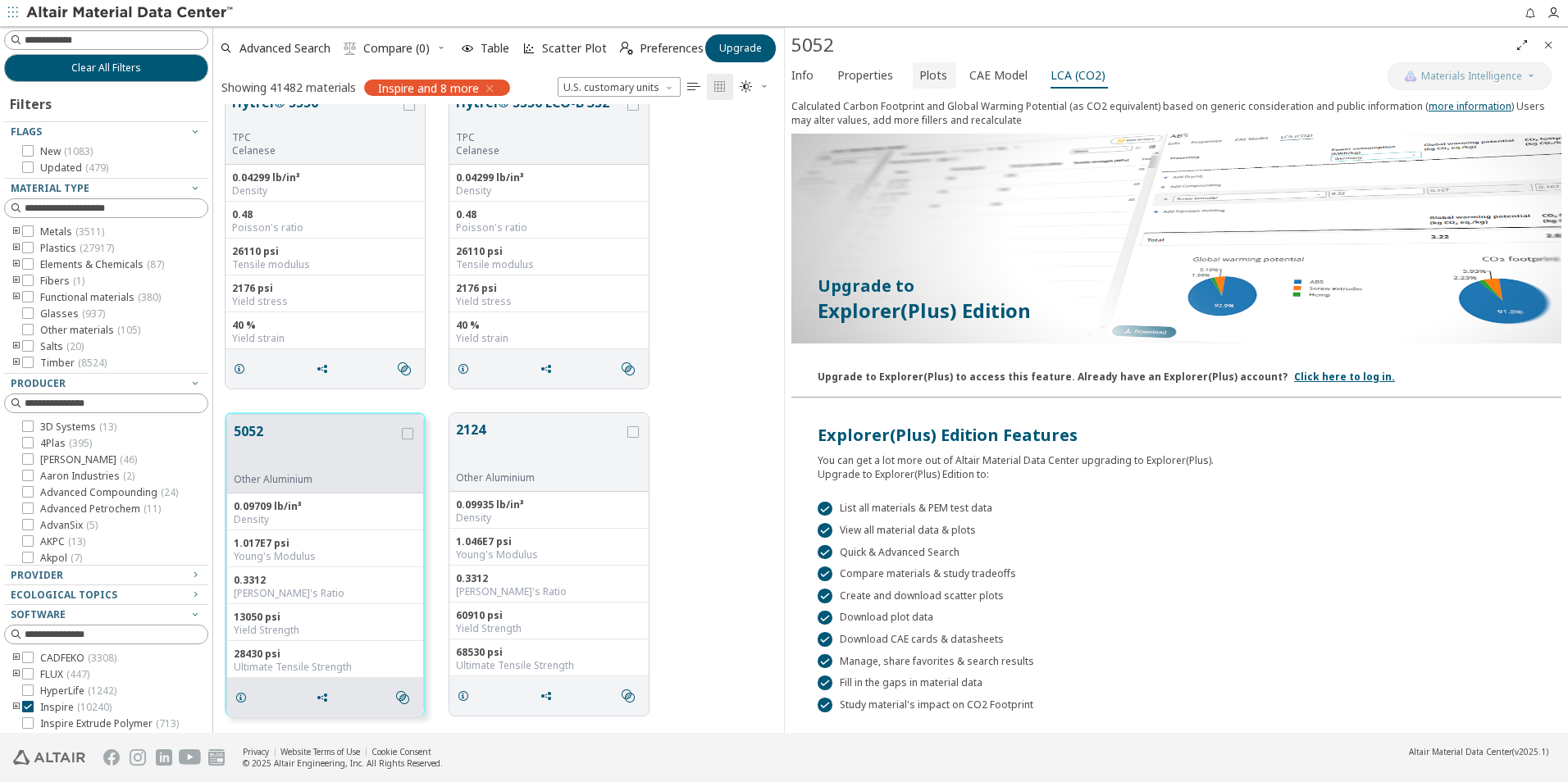
click at [920, 71] on span "Plots" at bounding box center [934, 76] width 28 height 27
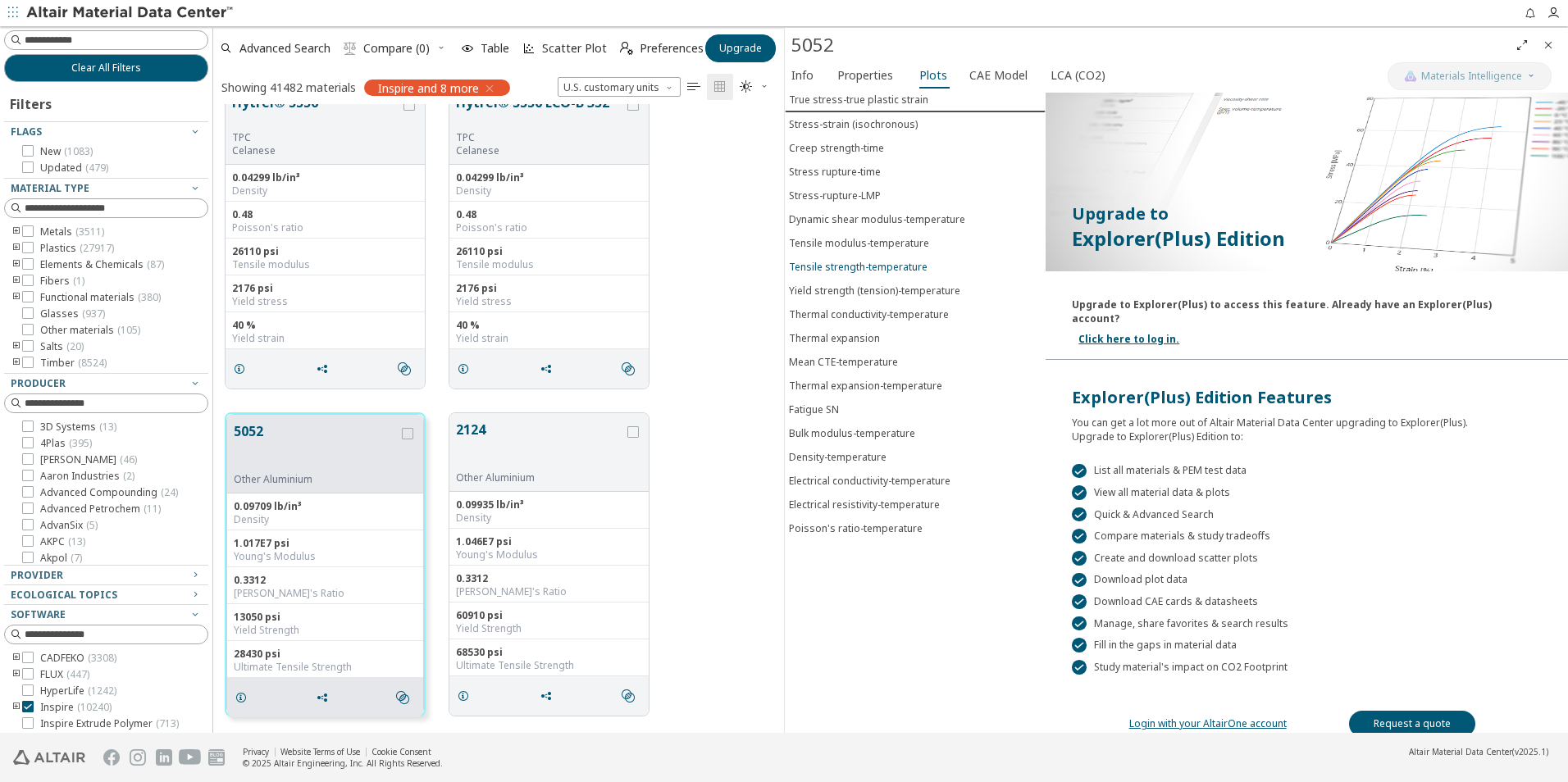
scroll to position [0, 0]
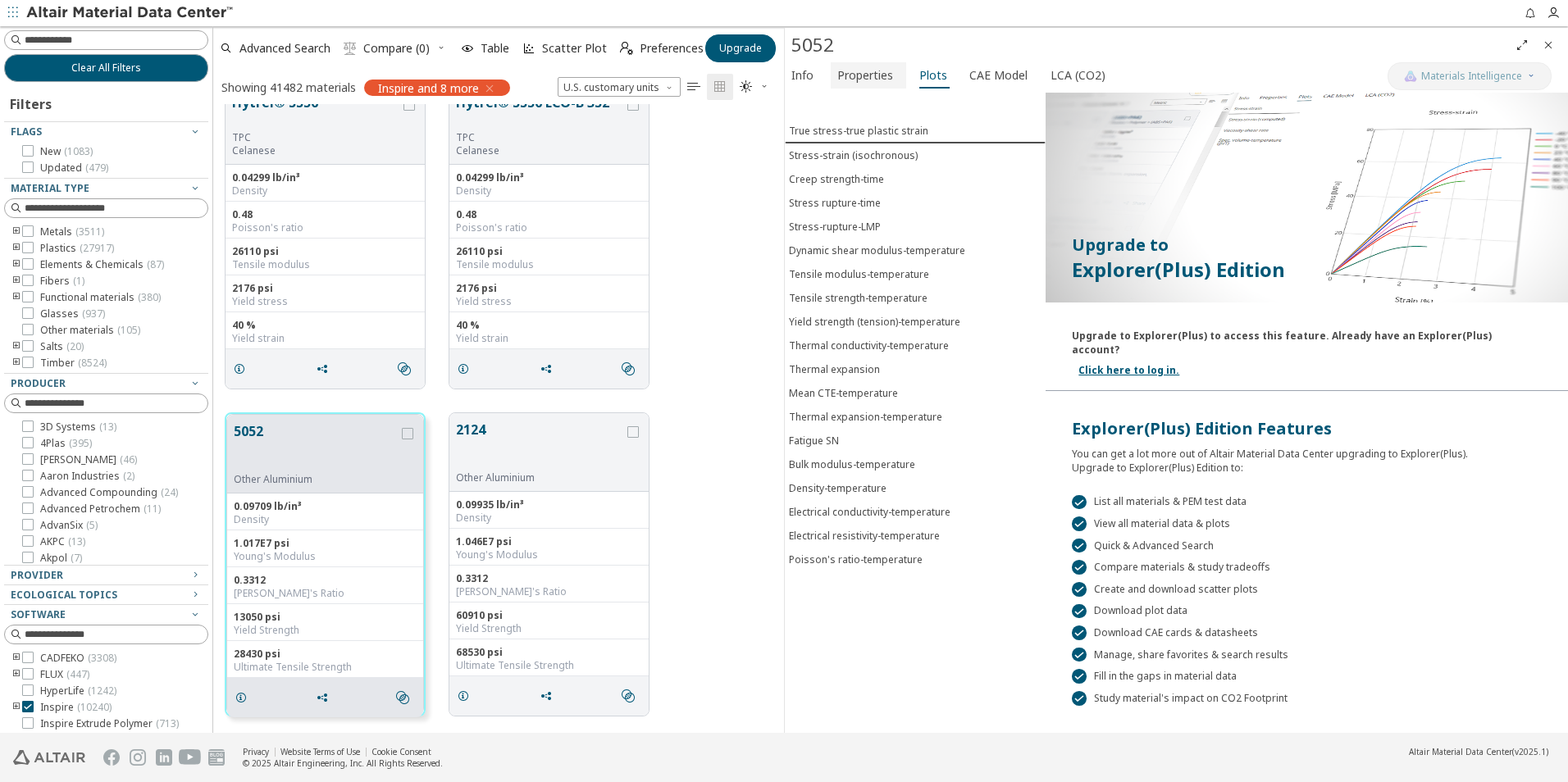
click at [859, 71] on span "Properties" at bounding box center [865, 76] width 56 height 27
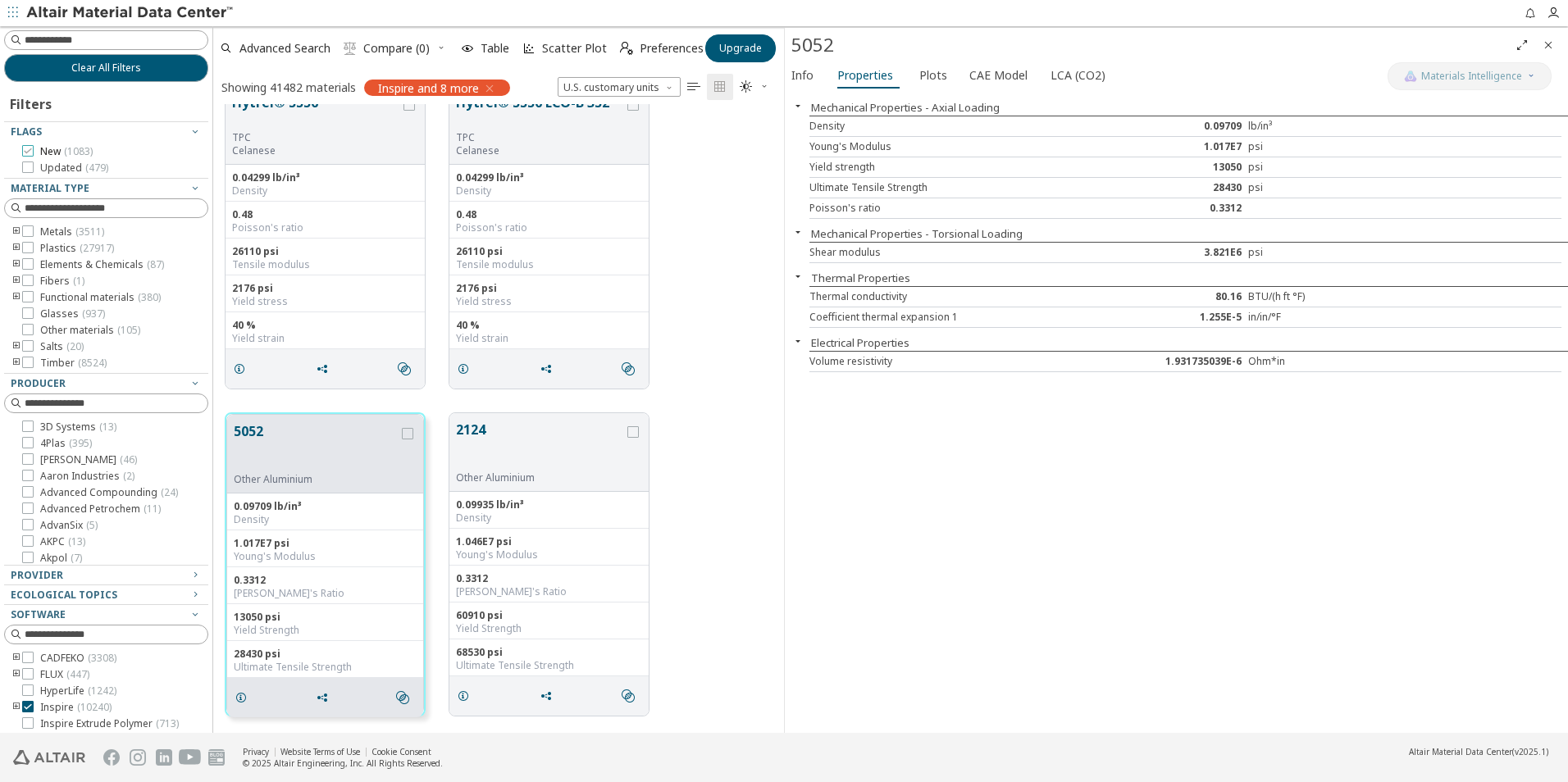
scroll to position [85, 0]
